Goal: Entertainment & Leisure: Consume media (video, audio)

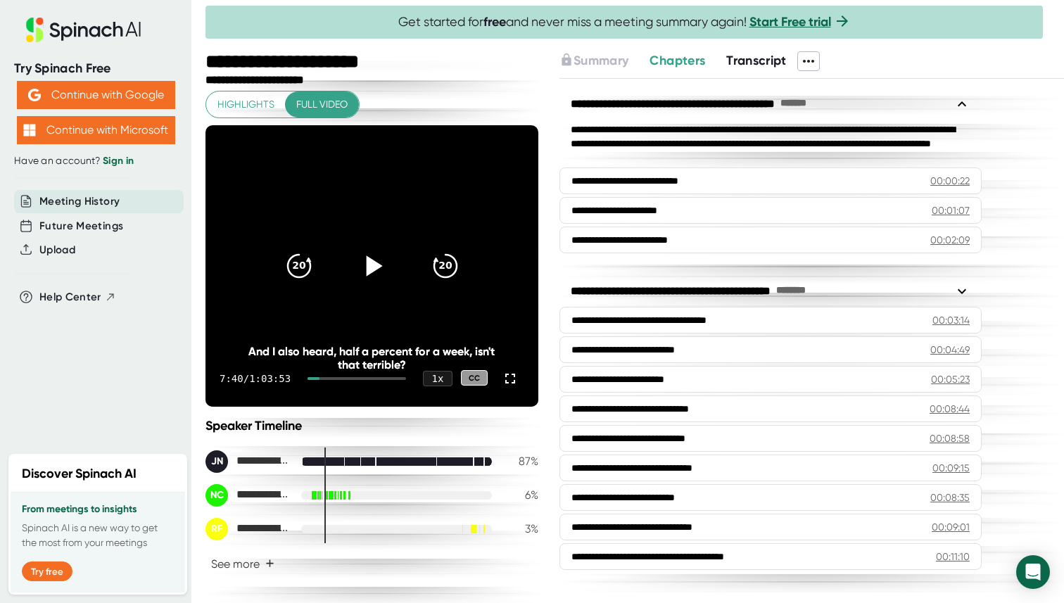
click at [368, 267] on icon at bounding box center [374, 265] width 16 height 20
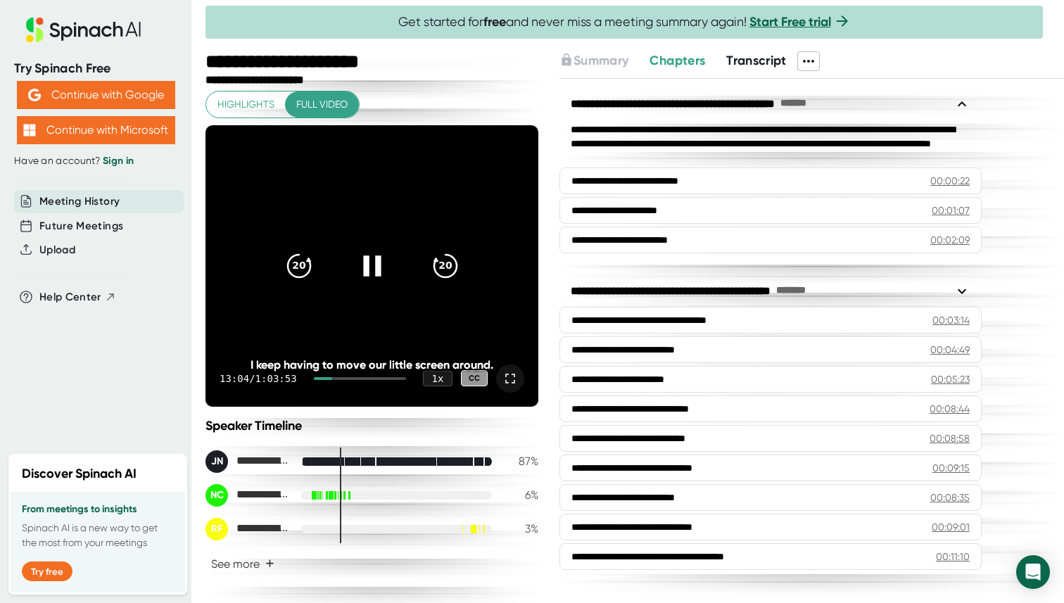
click at [511, 379] on icon at bounding box center [510, 378] width 17 height 17
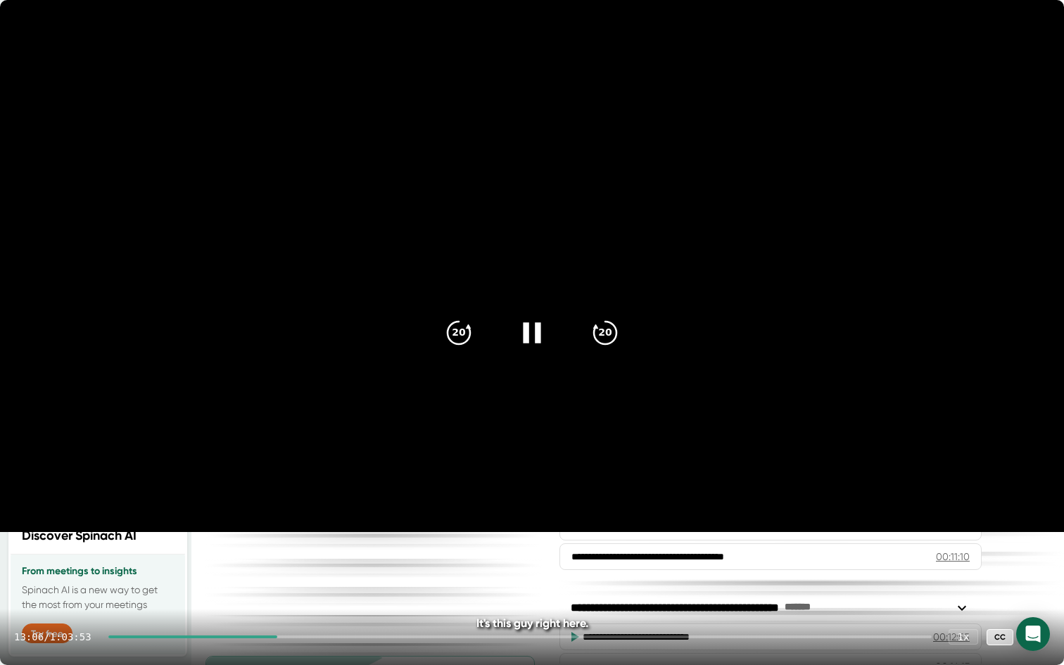
click at [254, 602] on div "13:06 / 1:03:53 1 x CC" at bounding box center [532, 637] width 1064 height 56
click at [254, 602] on div at bounding box center [192, 636] width 169 height 3
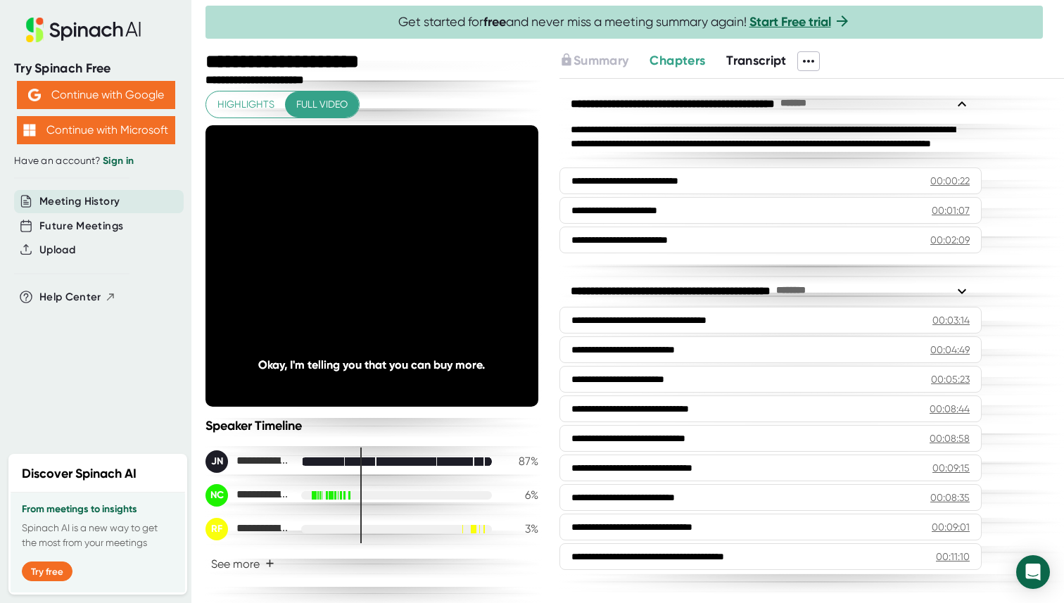
click at [510, 377] on icon at bounding box center [510, 378] width 17 height 17
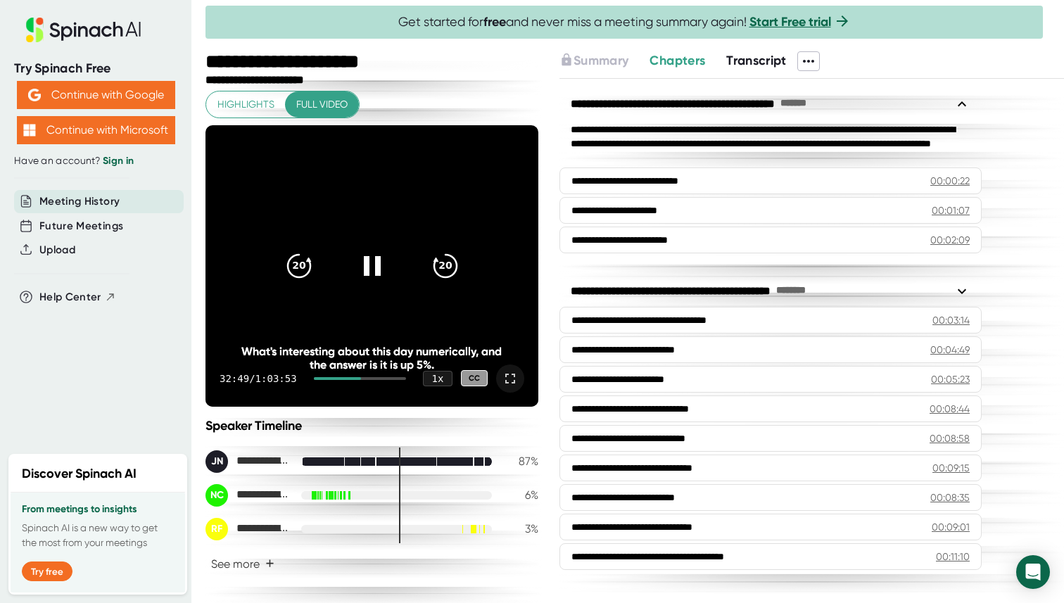
click at [513, 379] on icon at bounding box center [510, 378] width 17 height 17
click at [512, 378] on icon at bounding box center [510, 378] width 17 height 17
click at [509, 377] on icon at bounding box center [510, 378] width 17 height 17
